Goal: Task Accomplishment & Management: Complete application form

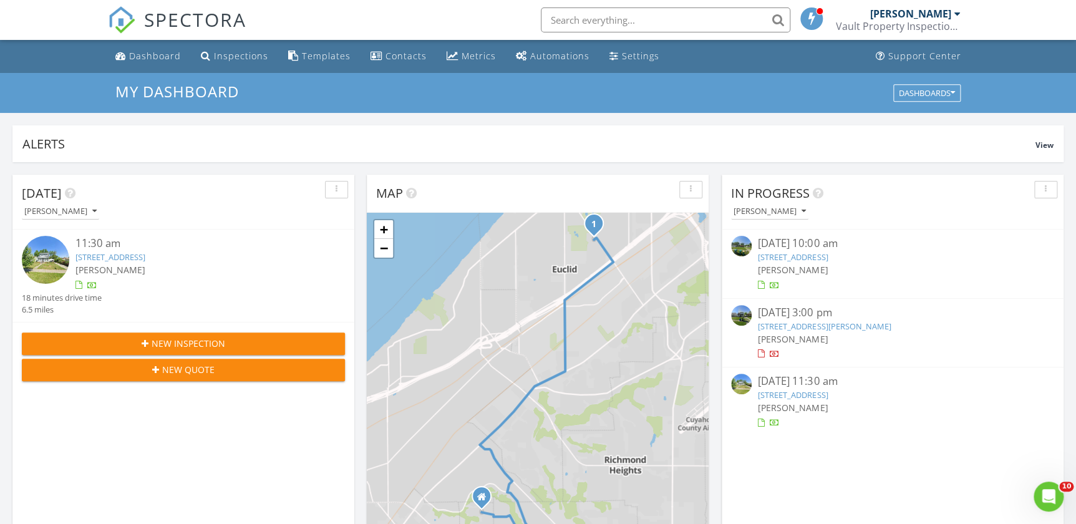
click at [199, 341] on span "New Inspection" at bounding box center [189, 343] width 74 height 13
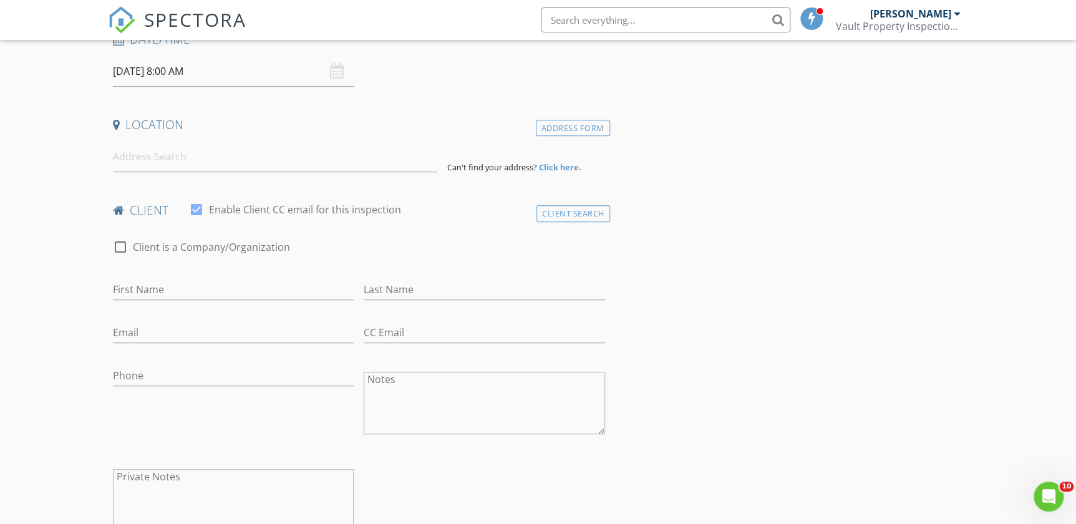
scroll to position [113, 0]
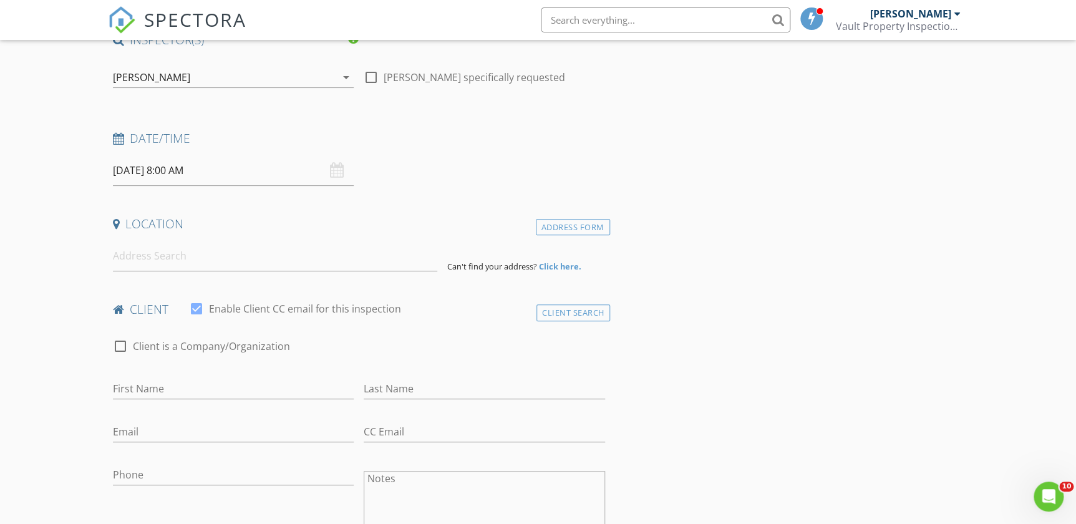
click at [155, 172] on input "[DATE] 8:00 AM" at bounding box center [233, 170] width 241 height 31
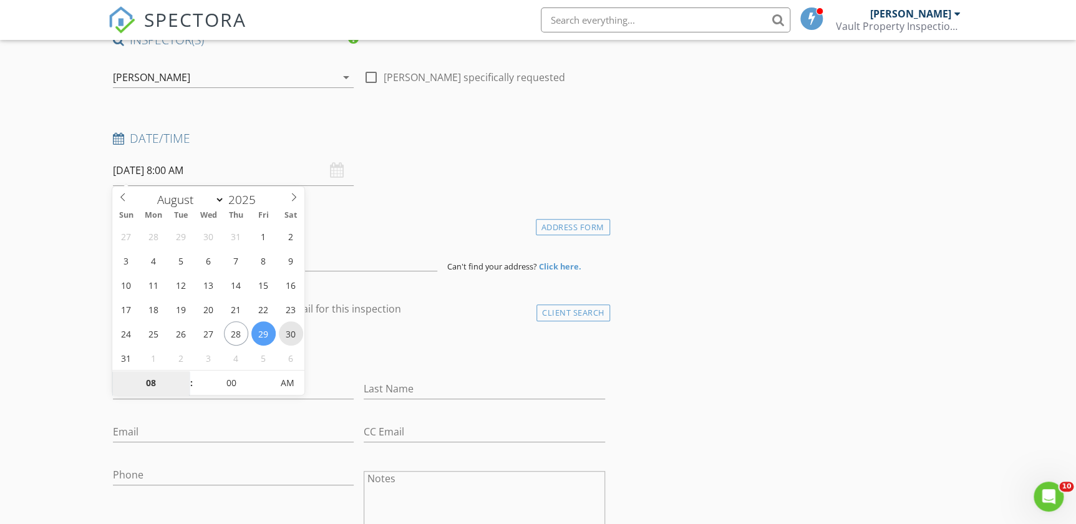
type input "[DATE] 8:00 AM"
type input "09"
type input "[DATE] 9:00 AM"
click at [184, 374] on span at bounding box center [185, 377] width 9 height 12
type input "10"
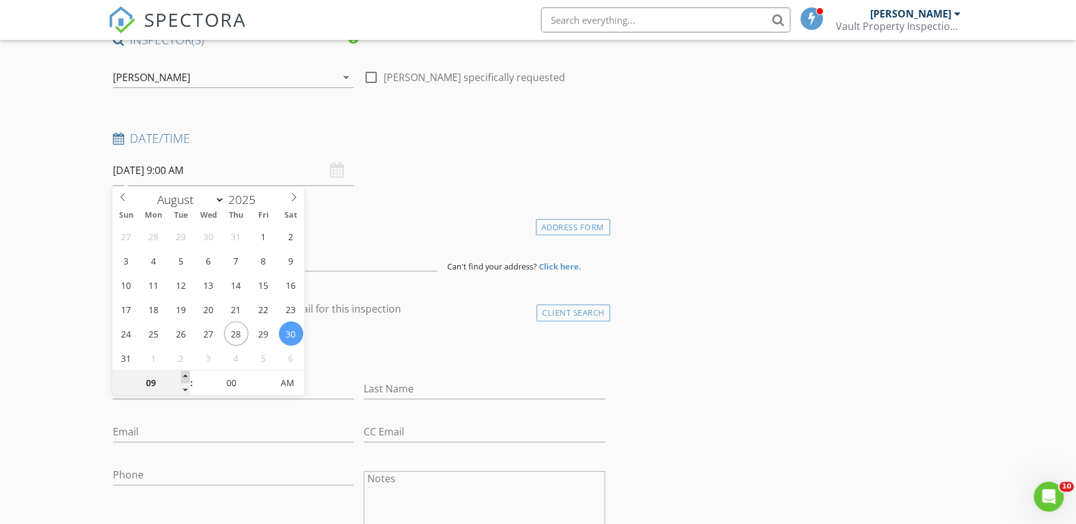
type input "[DATE] 10:00 AM"
click at [184, 374] on span at bounding box center [185, 377] width 9 height 12
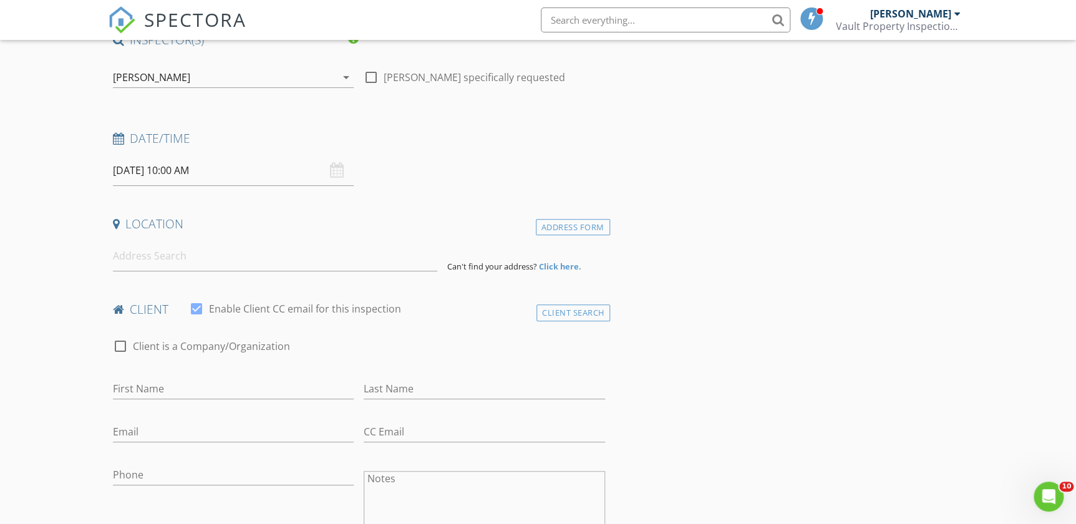
click at [197, 252] on input at bounding box center [275, 256] width 325 height 31
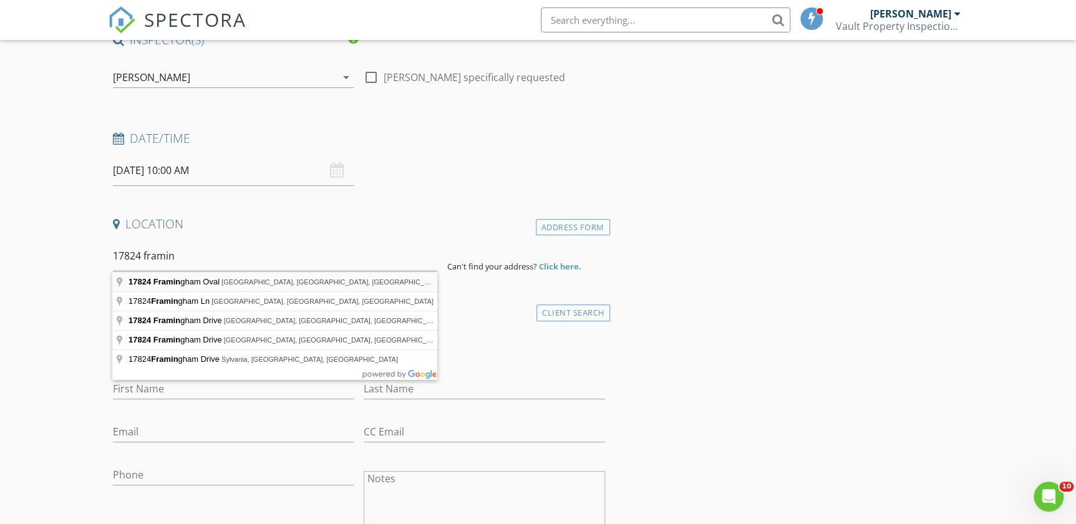
type input "17824 Framingham Oval, Strongsville, OH, USA"
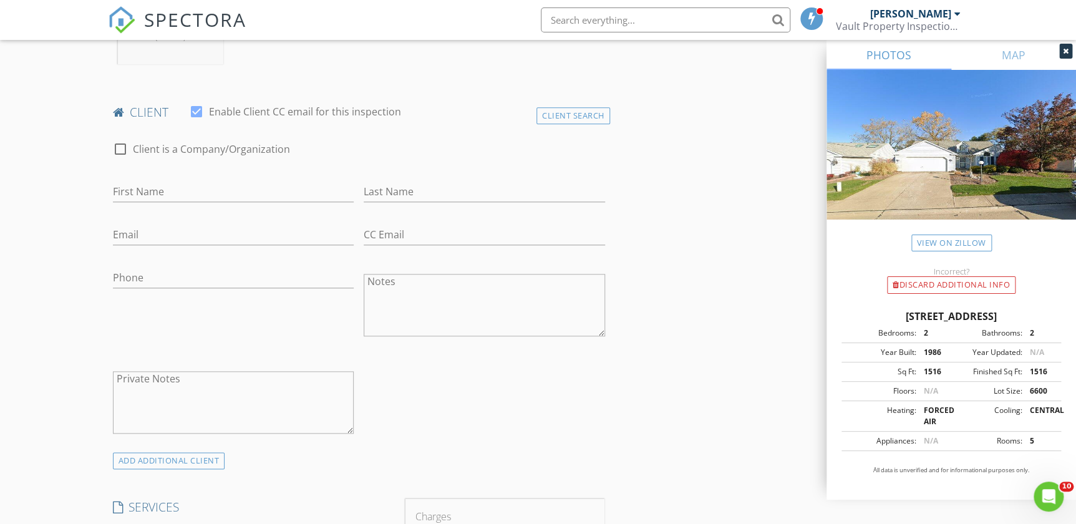
scroll to position [567, 0]
click at [152, 189] on input "First Name" at bounding box center [233, 190] width 241 height 21
type input "[PERSON_NAME]"
click at [450, 193] on input "Jones" at bounding box center [484, 190] width 241 height 21
type input "[PERSON_NAME]"
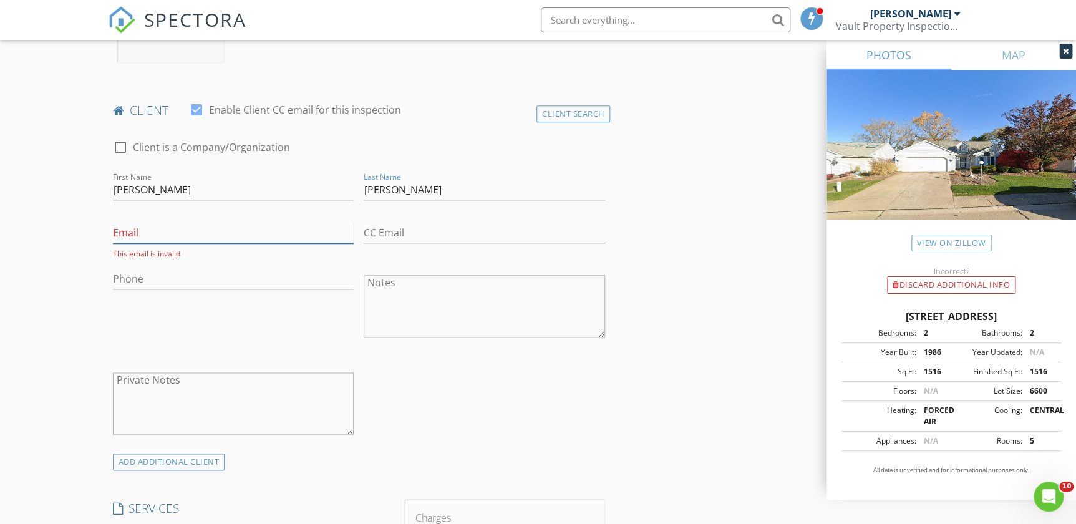
click at [187, 234] on input "Email" at bounding box center [233, 233] width 241 height 21
type input "[EMAIL_ADDRESS][DOMAIN_NAME]"
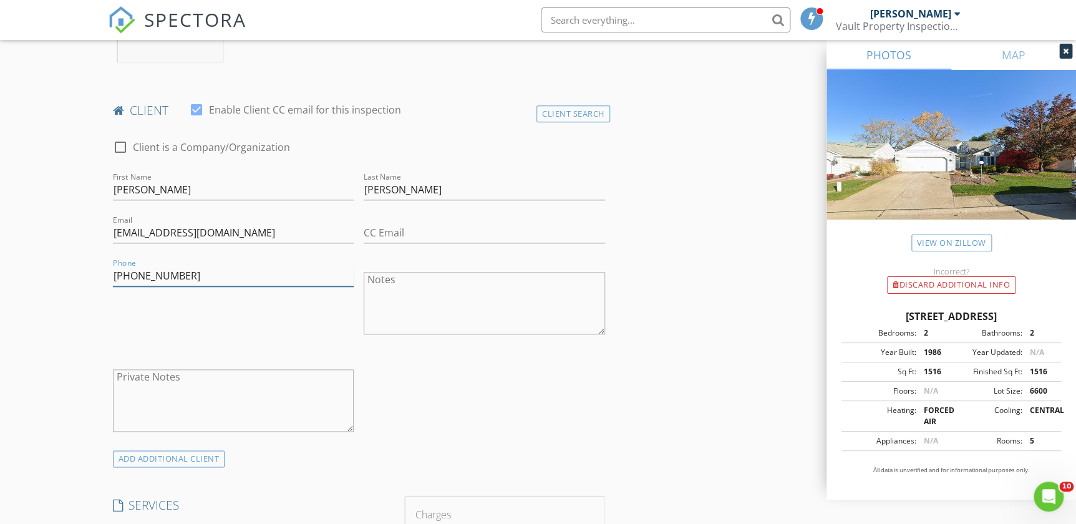
scroll to position [850, 0]
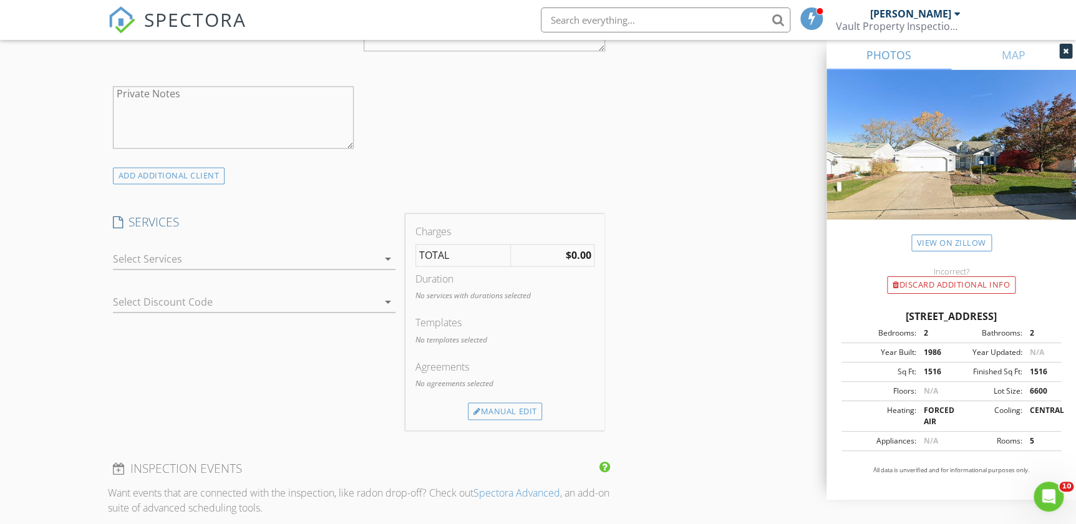
type input "[PHONE_NUMBER]"
click at [379, 251] on div "arrow_drop_down" at bounding box center [386, 258] width 17 height 15
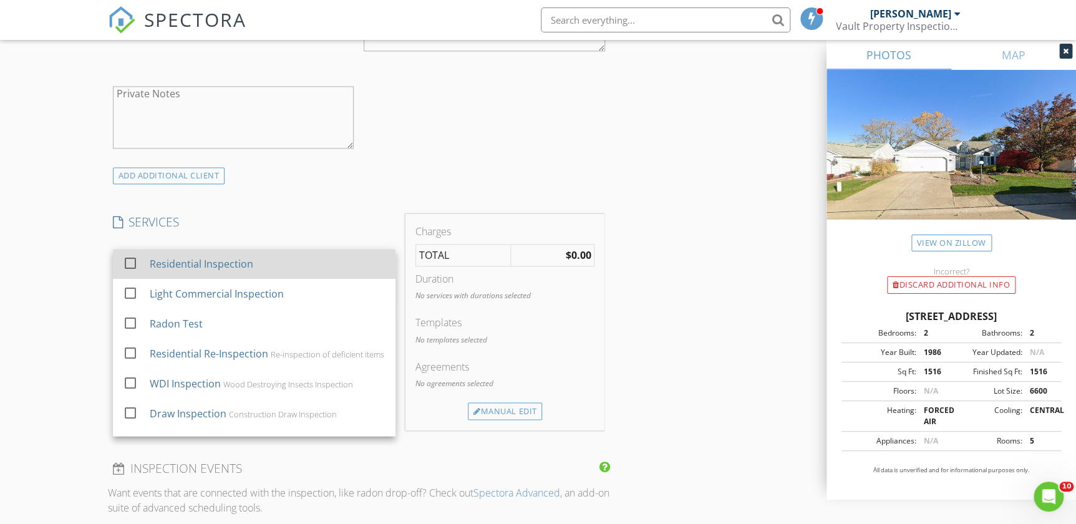
click at [129, 266] on div at bounding box center [130, 263] width 21 height 21
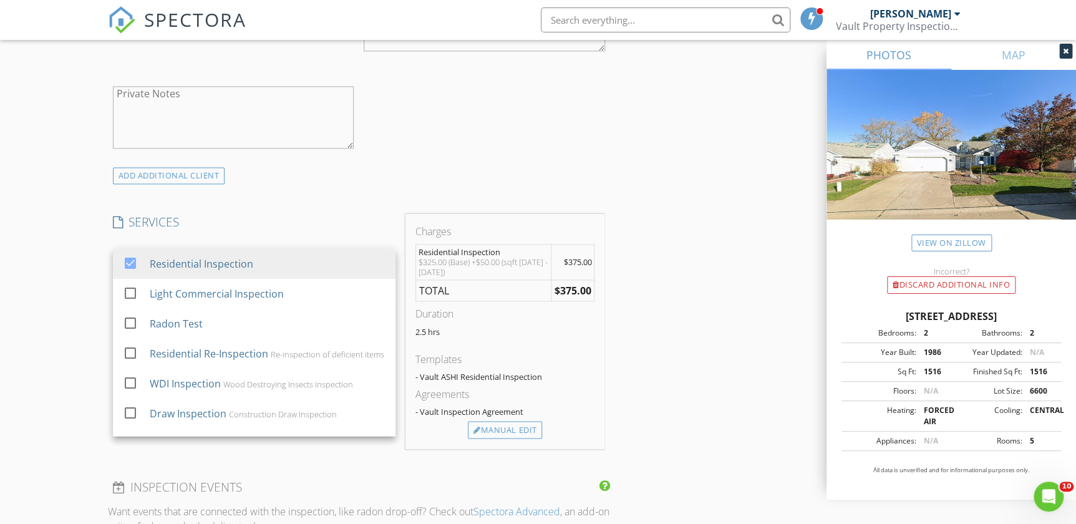
click at [666, 245] on div "INSPECTOR(S) check_box Daniel Banks PRIMARY Daniel Banks arrow_drop_down check_…" at bounding box center [538, 326] width 861 height 2065
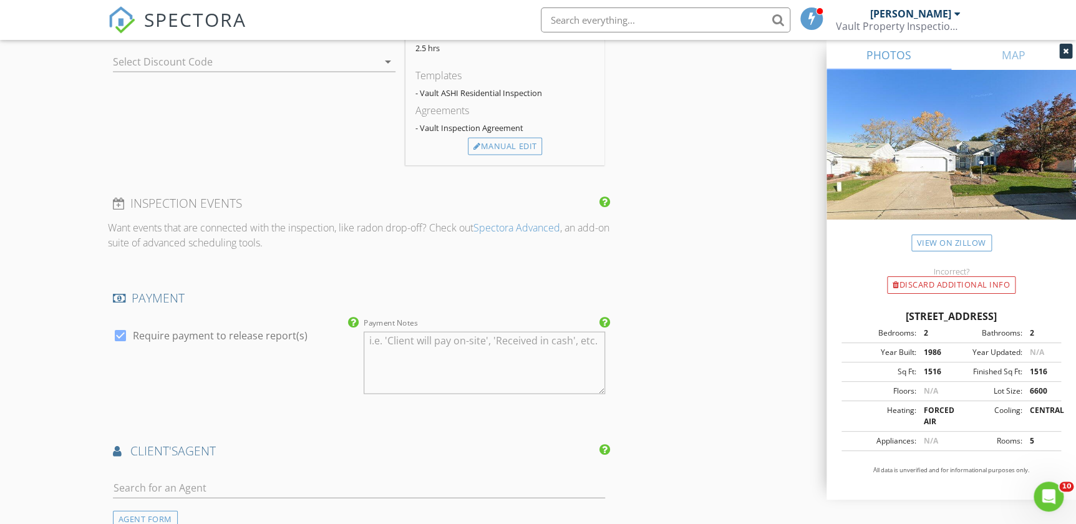
scroll to position [1418, 0]
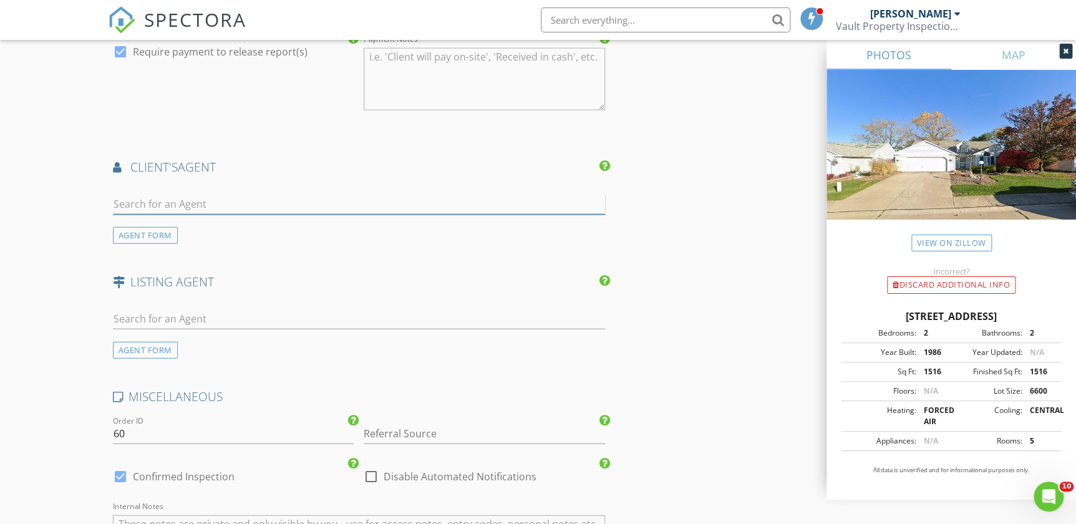
click at [139, 200] on input "text" at bounding box center [359, 204] width 492 height 21
type input "Ebon"
click at [188, 219] on div "[PERSON_NAME]" at bounding box center [187, 226] width 77 height 15
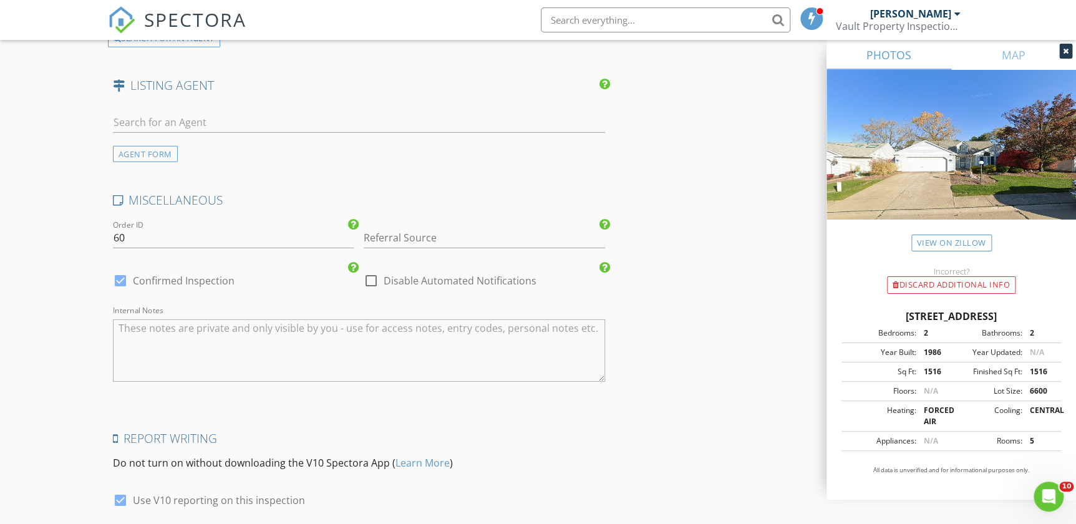
scroll to position [1997, 0]
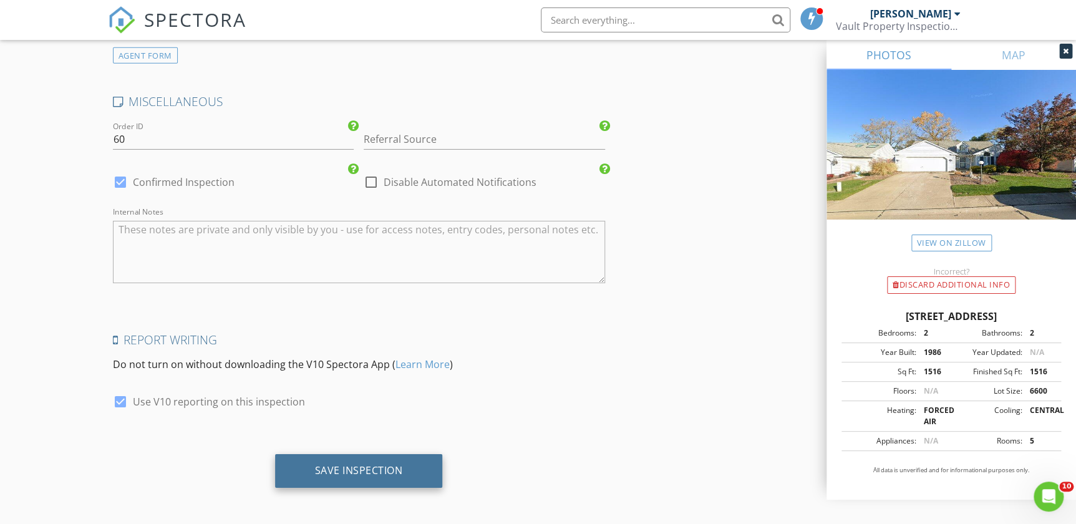
click at [353, 477] on div "Save Inspection" at bounding box center [359, 471] width 168 height 34
